Goal: Navigation & Orientation: Find specific page/section

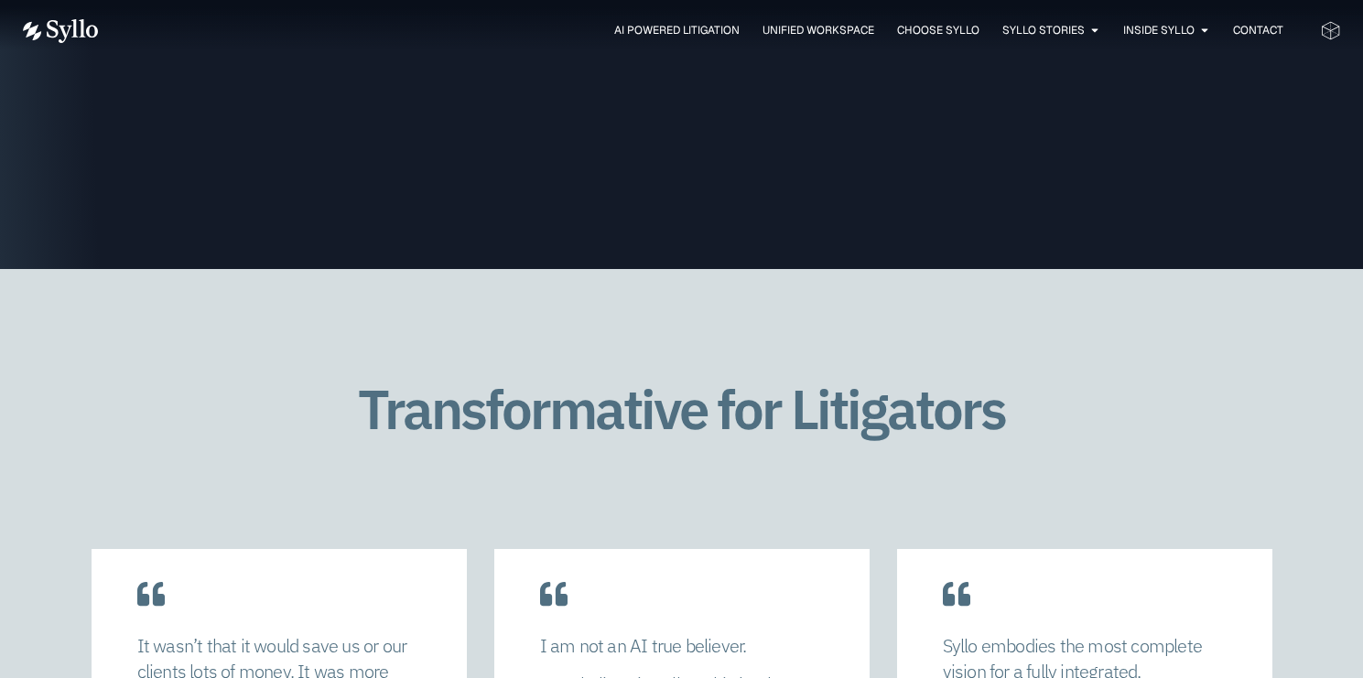
scroll to position [3302, 0]
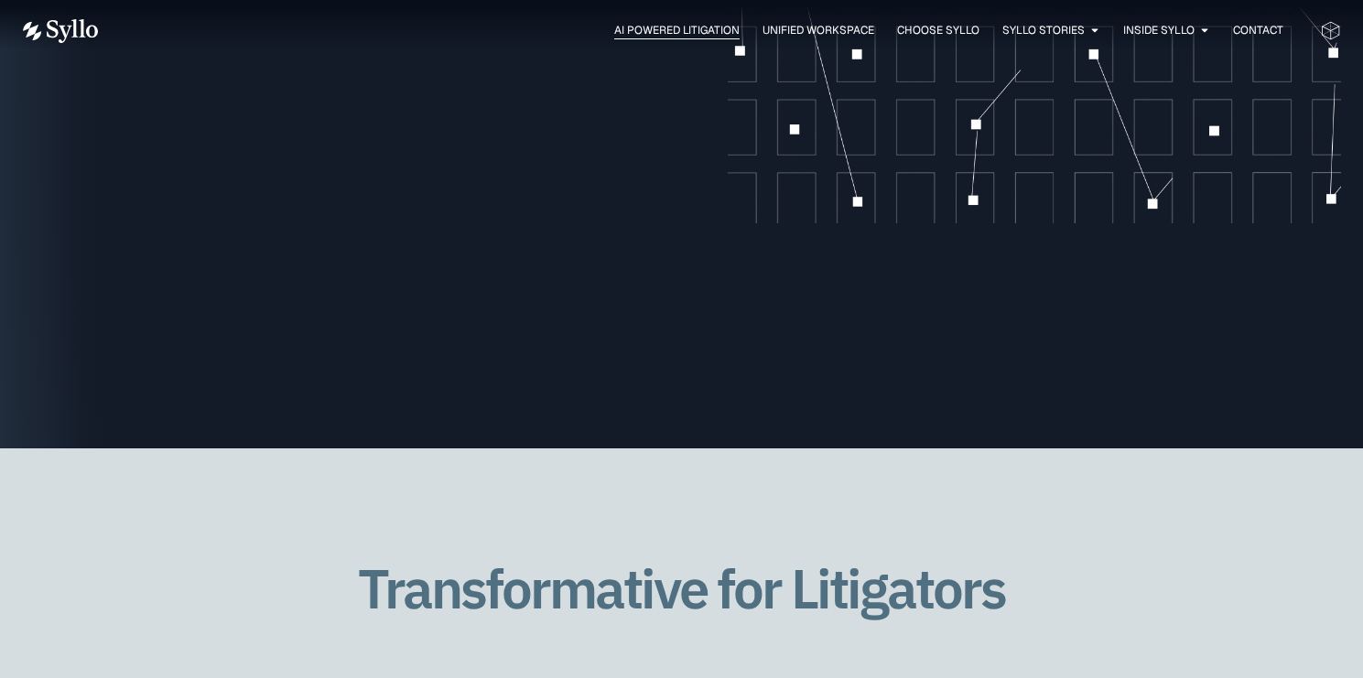
click at [695, 33] on span "AI Powered Litigation" at bounding box center [676, 30] width 125 height 16
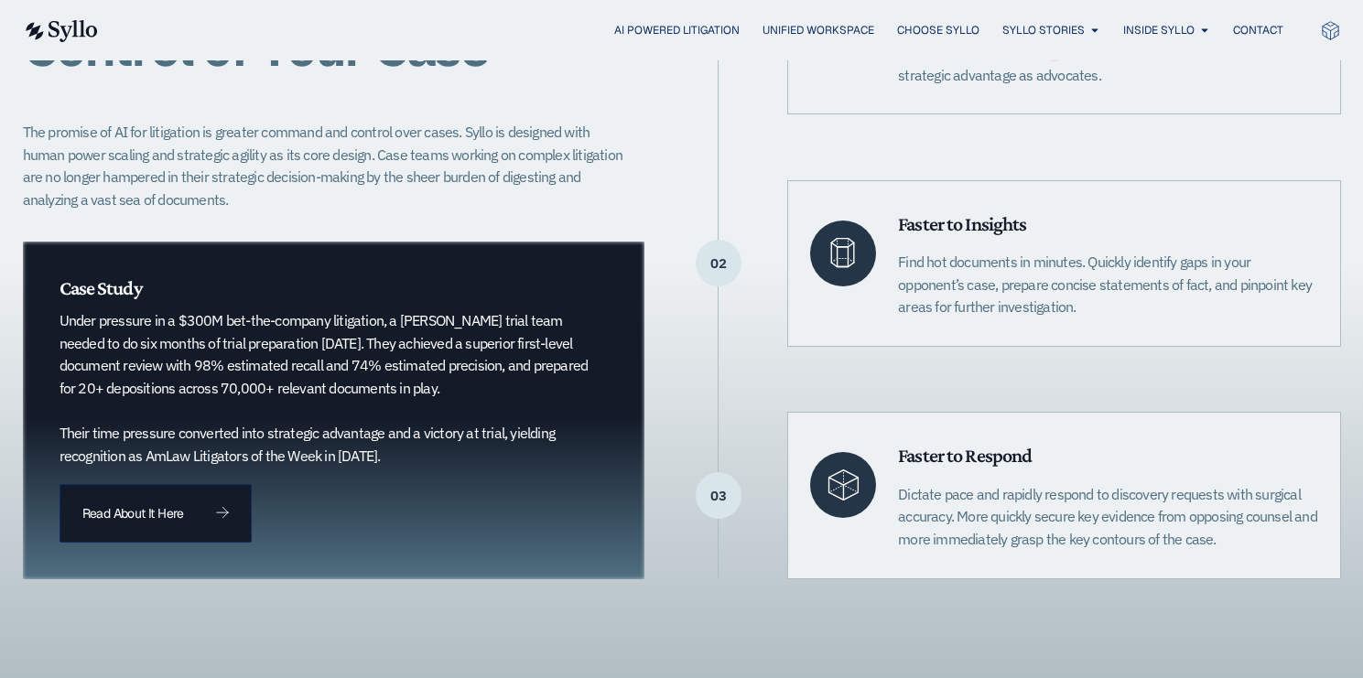
scroll to position [600, 0]
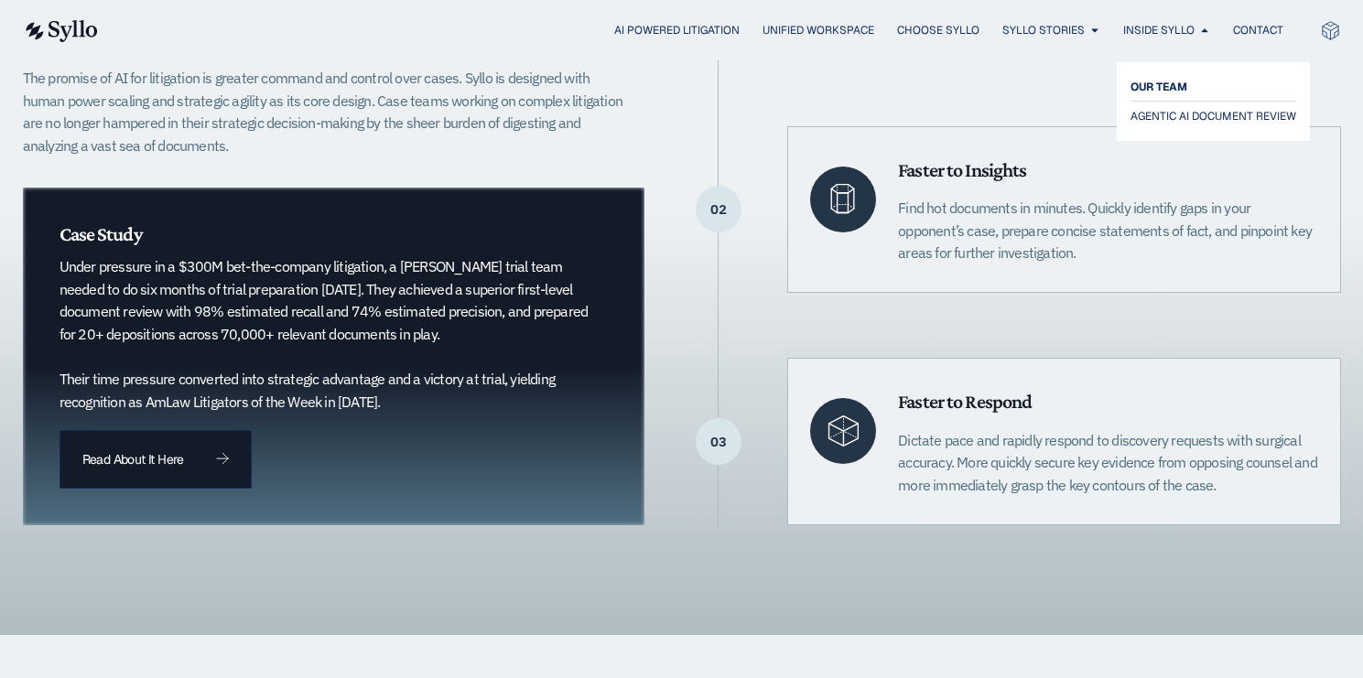
click at [1166, 92] on span "OUR TEAM" at bounding box center [1159, 87] width 57 height 22
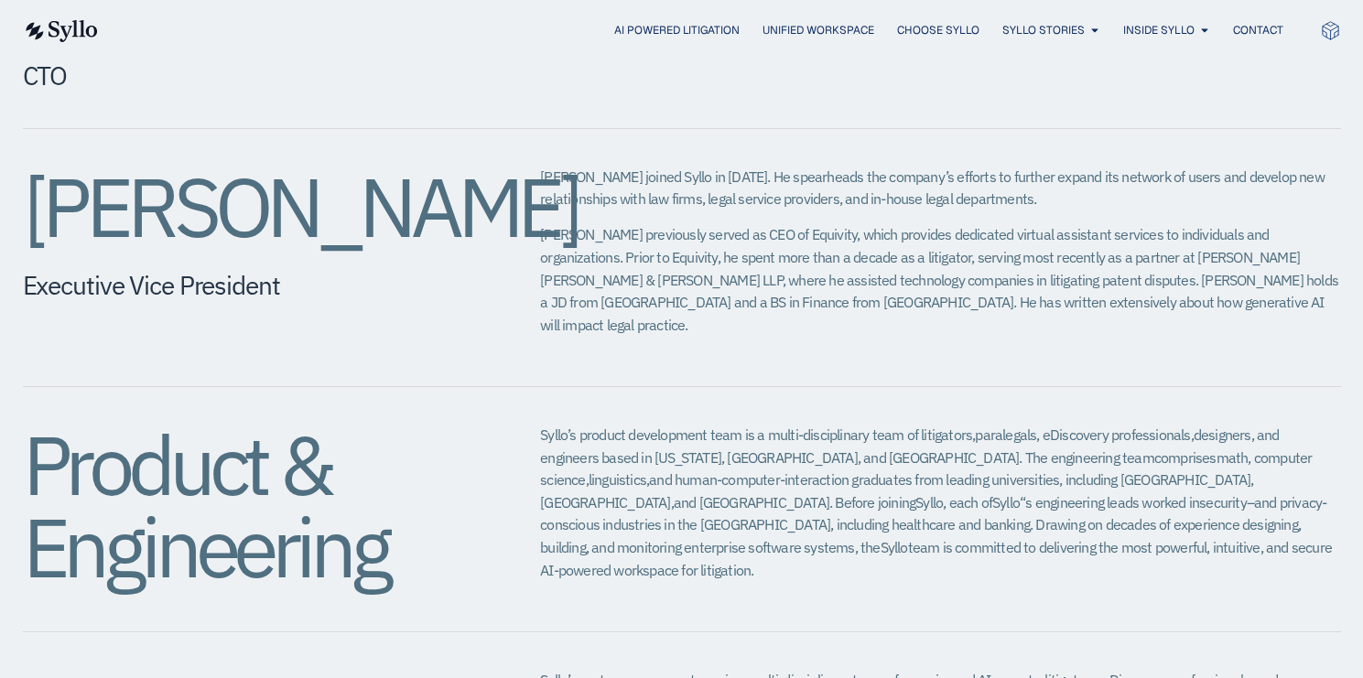
scroll to position [1343, 0]
